Goal: Task Accomplishment & Management: Complete application form

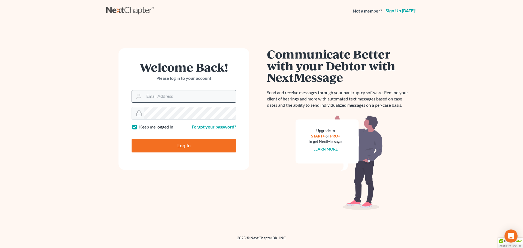
click at [166, 99] on input "Email Address" at bounding box center [190, 96] width 92 height 12
type input "[EMAIL_ADDRESS][DOMAIN_NAME]"
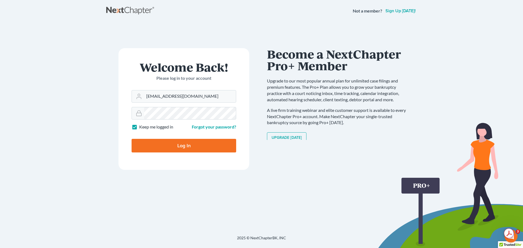
click at [139, 130] on label "Keep me logged in" at bounding box center [156, 127] width 34 height 6
click at [141, 127] on input "Keep me logged in" at bounding box center [143, 126] width 4 height 4
checkbox input "false"
click at [147, 144] on input "Log In" at bounding box center [184, 146] width 105 height 14
type input "Thinking..."
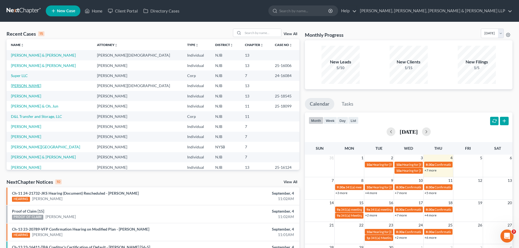
click at [31, 87] on link "[PERSON_NAME]" at bounding box center [26, 85] width 30 height 5
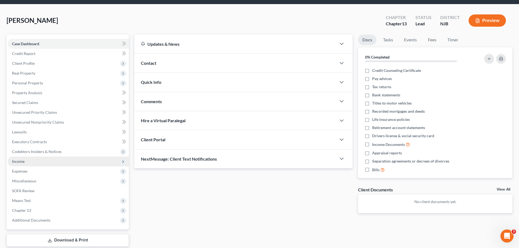
scroll to position [37, 0]
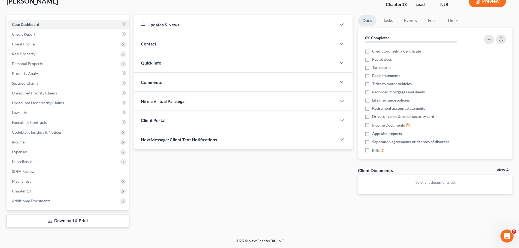
click at [99, 223] on link "Download & Print" at bounding box center [68, 221] width 122 height 13
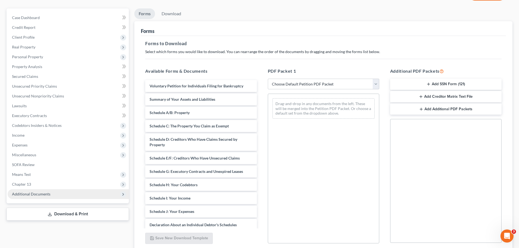
scroll to position [88, 0]
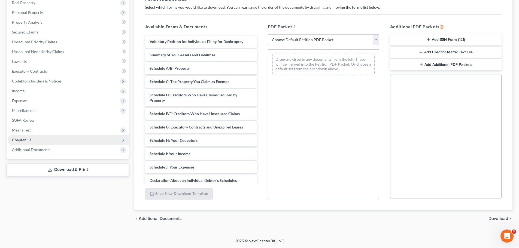
click at [43, 141] on span "Chapter 13" at bounding box center [68, 140] width 121 height 10
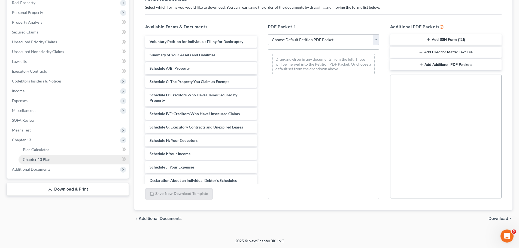
click at [58, 159] on link "Chapter 13 Plan" at bounding box center [74, 160] width 110 height 10
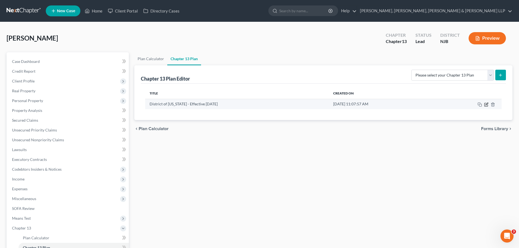
click at [485, 105] on icon "button" at bounding box center [486, 104] width 4 height 4
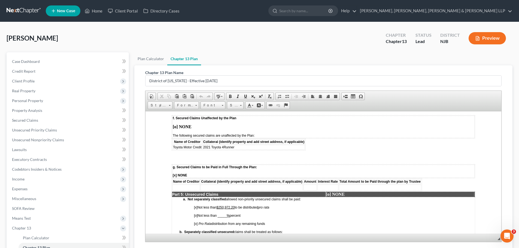
scroll to position [844, 0]
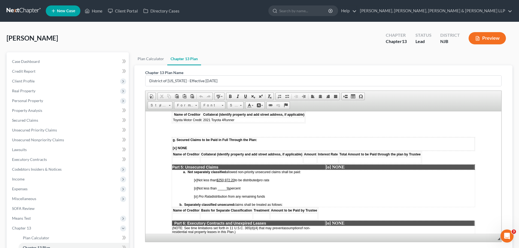
click at [236, 178] on span "[x] Not less than $250,972.20 to be distributed pro rata" at bounding box center [231, 180] width 75 height 4
click at [195, 178] on span "[x]" at bounding box center [196, 180] width 4 height 4
click at [196, 178] on span "[x]" at bounding box center [196, 180] width 4 height 4
click at [221, 186] on span "[o] Not less than _____ % percent" at bounding box center [217, 188] width 47 height 4
click at [229, 186] on span "[o] Not less than _100____ % percent" at bounding box center [220, 188] width 52 height 4
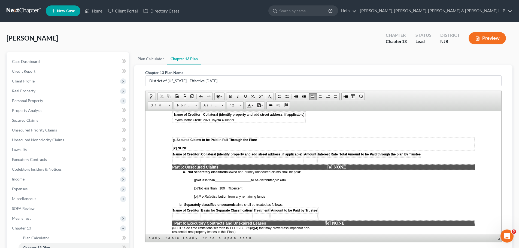
click at [197, 186] on span "[o]" at bounding box center [196, 188] width 4 height 4
drag, startPoint x: 221, startPoint y: 182, endPoint x: 225, endPoint y: 184, distance: 4.9
click at [225, 186] on span "[x ] Not less than _100 __ % percent" at bounding box center [218, 188] width 48 height 4
click at [245, 99] on link "Underline" at bounding box center [246, 96] width 8 height 7
click at [328, 181] on table "Part 5: Unsecured Claims [o] NONE a. Not separately classified allowed non-prio…" at bounding box center [323, 185] width 303 height 43
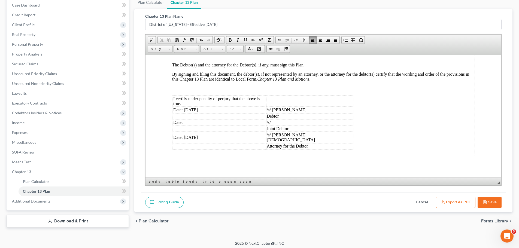
scroll to position [58, 0]
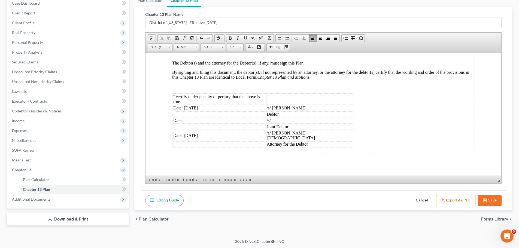
click at [495, 203] on button "Save" at bounding box center [489, 200] width 24 height 11
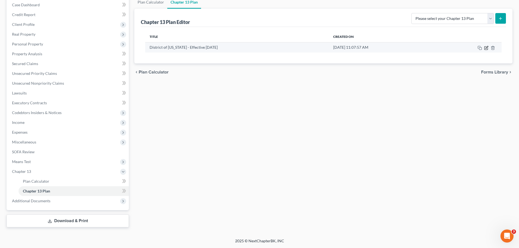
click at [486, 48] on icon "button" at bounding box center [486, 48] width 4 height 4
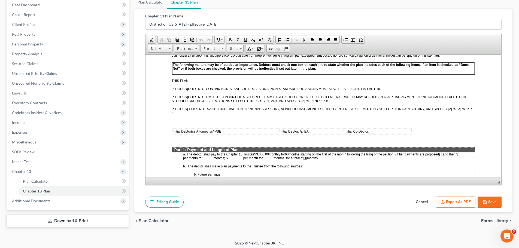
scroll to position [191, 0]
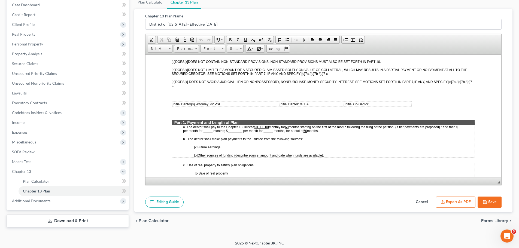
click at [261, 126] on u "$3.000.00" at bounding box center [261, 127] width 14 height 4
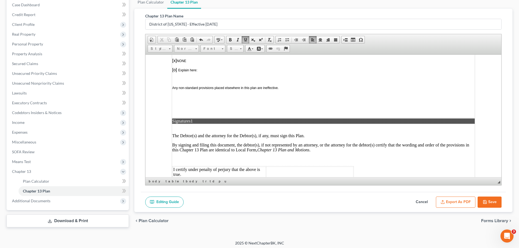
scroll to position [1433, 0]
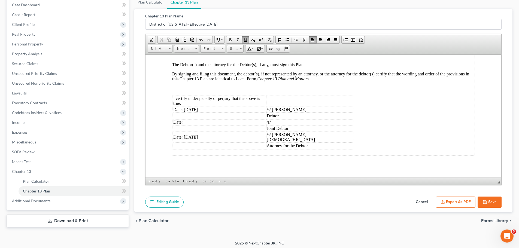
click at [491, 201] on button "Save" at bounding box center [489, 202] width 24 height 11
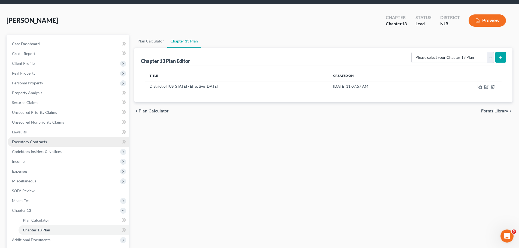
scroll to position [27, 0]
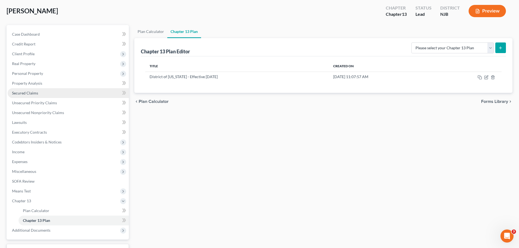
click at [38, 95] on link "Secured Claims" at bounding box center [68, 93] width 121 height 10
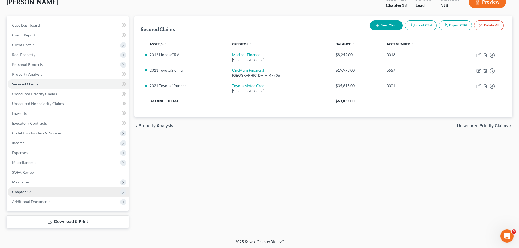
scroll to position [37, 0]
click at [32, 193] on span "Chapter 13" at bounding box center [68, 191] width 121 height 10
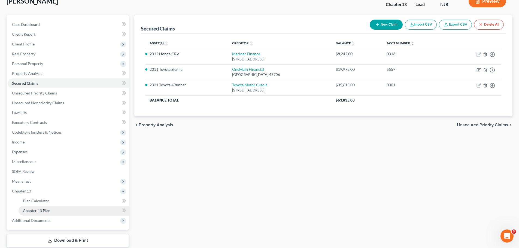
click at [52, 212] on link "Chapter 13 Plan" at bounding box center [74, 211] width 110 height 10
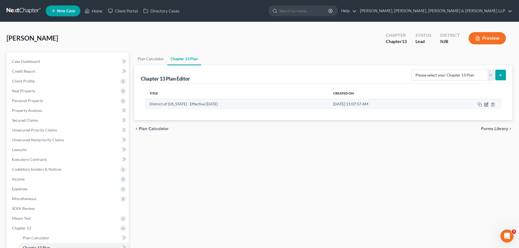
click at [486, 103] on icon "button" at bounding box center [485, 104] width 3 height 3
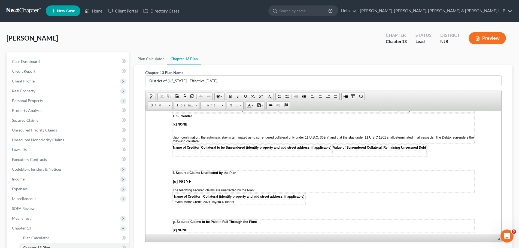
scroll to position [763, 0]
click at [200, 200] on span "Toyota Motor Credit" at bounding box center [187, 202] width 29 height 4
click at [252, 221] on span "Insert Row After" at bounding box center [258, 221] width 32 height 7
click at [197, 205] on td at bounding box center [187, 208] width 30 height 6
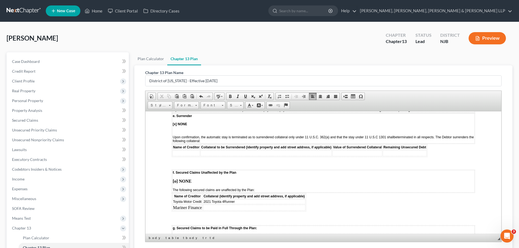
click at [225, 205] on td at bounding box center [254, 208] width 102 height 6
click at [201, 205] on td "Mariner Finance" at bounding box center [187, 208] width 30 height 6
click at [255, 228] on span "Insert Row After" at bounding box center [259, 227] width 32 height 7
click at [192, 211] on td at bounding box center [187, 214] width 30 height 6
click at [221, 211] on td at bounding box center [259, 214] width 102 height 6
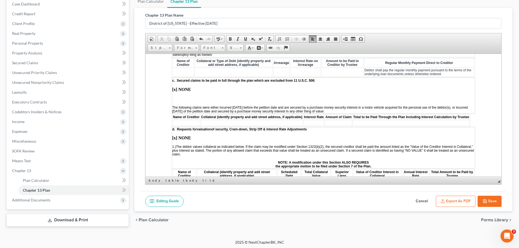
scroll to position [58, 0]
click at [497, 201] on button "Save" at bounding box center [489, 200] width 24 height 11
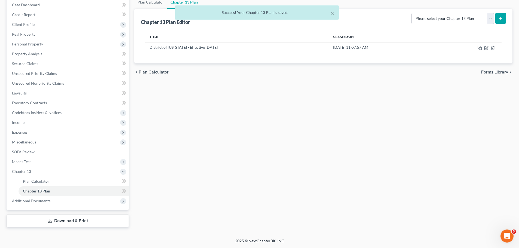
scroll to position [57, 0]
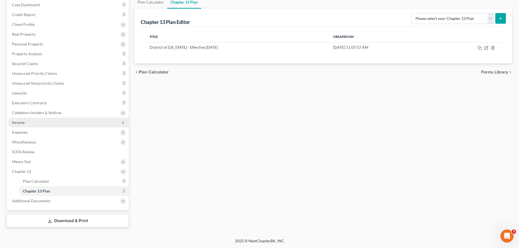
click at [26, 123] on span "Income" at bounding box center [68, 123] width 121 height 10
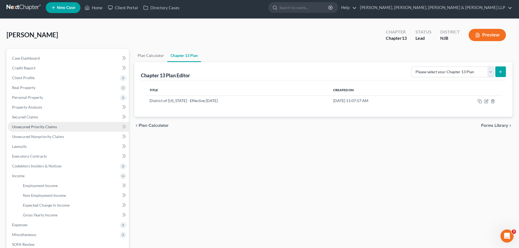
scroll to position [0, 0]
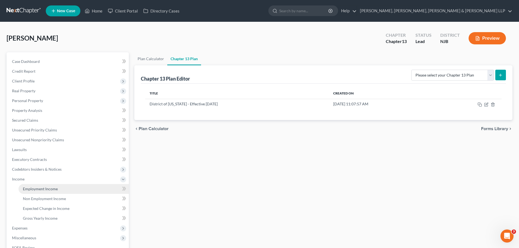
click at [38, 187] on span "Employment Income" at bounding box center [40, 189] width 35 height 5
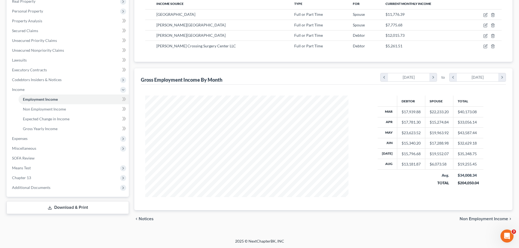
scroll to position [90, 0]
click at [16, 92] on span "Income" at bounding box center [68, 89] width 121 height 10
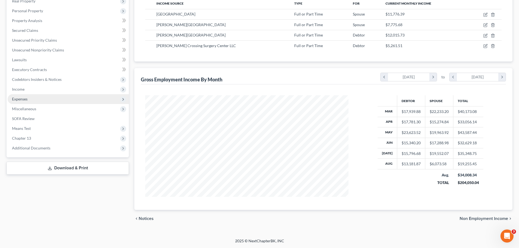
click at [22, 99] on span "Expenses" at bounding box center [20, 99] width 16 height 5
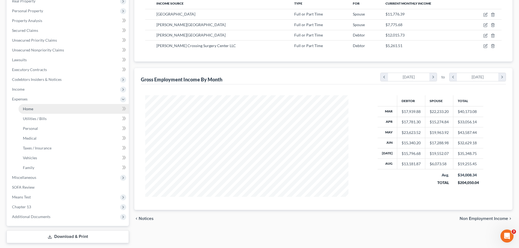
click at [32, 107] on span "Home" at bounding box center [28, 108] width 10 height 5
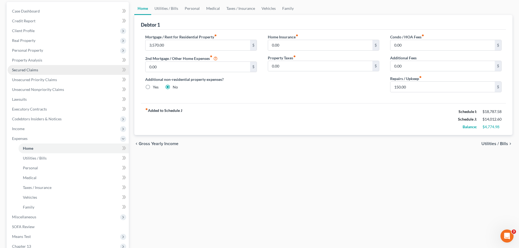
scroll to position [54, 0]
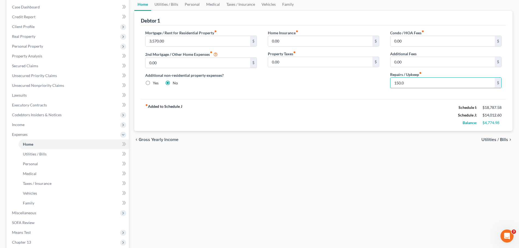
type input "150.00"
click at [420, 62] on input "0.00" at bounding box center [442, 62] width 104 height 10
click at [497, 141] on span "Utilities / Bills" at bounding box center [494, 140] width 27 height 4
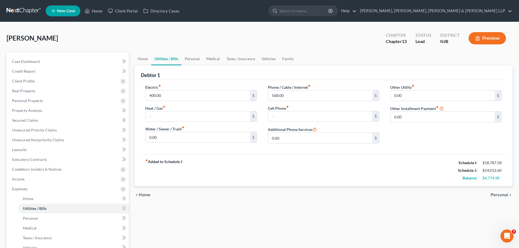
click at [501, 196] on span "Personal" at bounding box center [498, 195] width 17 height 4
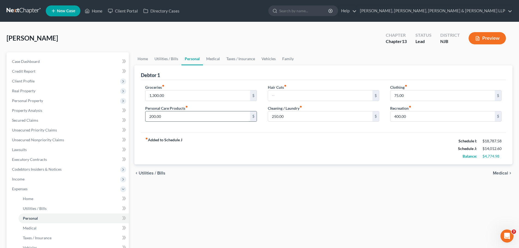
click at [178, 116] on input "200.00" at bounding box center [197, 116] width 104 height 10
type input "300.00"
click at [183, 96] on input "1,300.00" at bounding box center [197, 95] width 104 height 10
click at [412, 94] on input "75.00" at bounding box center [442, 95] width 104 height 10
click at [369, 153] on div "fiber_manual_record Added to Schedule J Schedule I: $18,787.58 Schedule J: $14,…" at bounding box center [323, 149] width 365 height 32
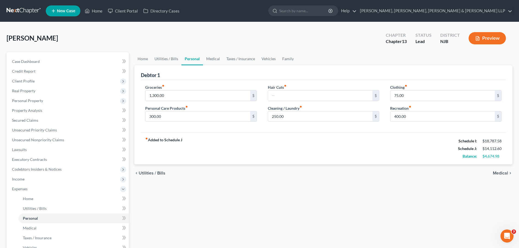
click at [501, 173] on span "Medical" at bounding box center [500, 173] width 15 height 4
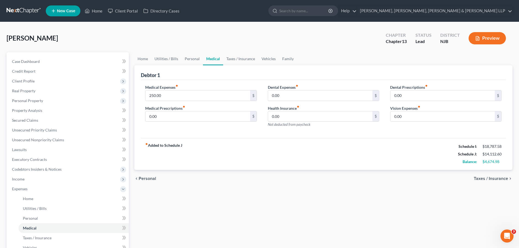
click at [489, 179] on span "Taxes / Insurance" at bounding box center [491, 178] width 34 height 4
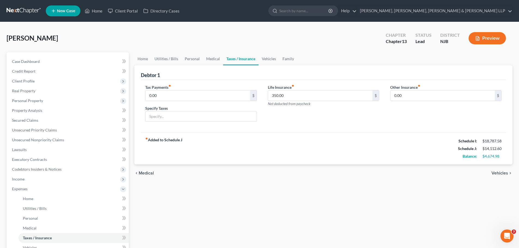
click at [503, 174] on span "Vehicles" at bounding box center [499, 173] width 17 height 4
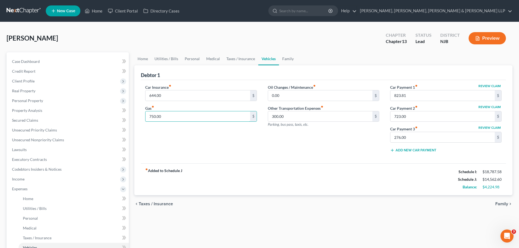
type input "750.00"
click at [255, 141] on div "Car Insurance fiber_manual_record 644.00 $ Gas fiber_manual_record 750.00 $" at bounding box center [201, 120] width 122 height 72
click at [499, 204] on span "Family" at bounding box center [501, 204] width 13 height 4
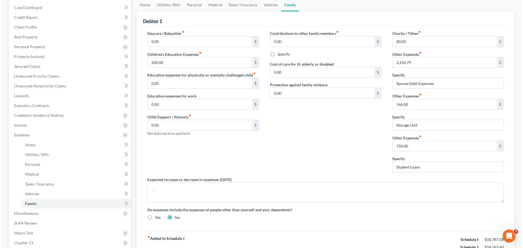
scroll to position [54, 0]
click at [28, 126] on span "Income" at bounding box center [68, 125] width 121 height 10
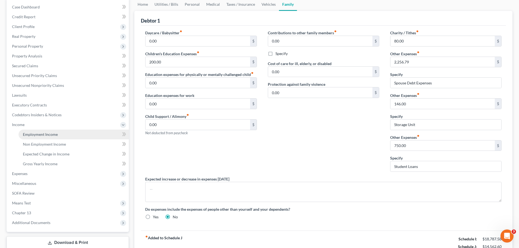
click at [35, 136] on span "Employment Income" at bounding box center [40, 134] width 35 height 5
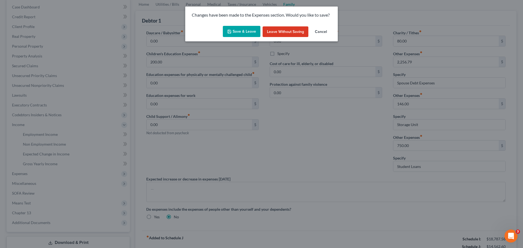
click at [246, 34] on button "Save & Leave" at bounding box center [242, 31] width 38 height 11
